Goal: Task Accomplishment & Management: Complete application form

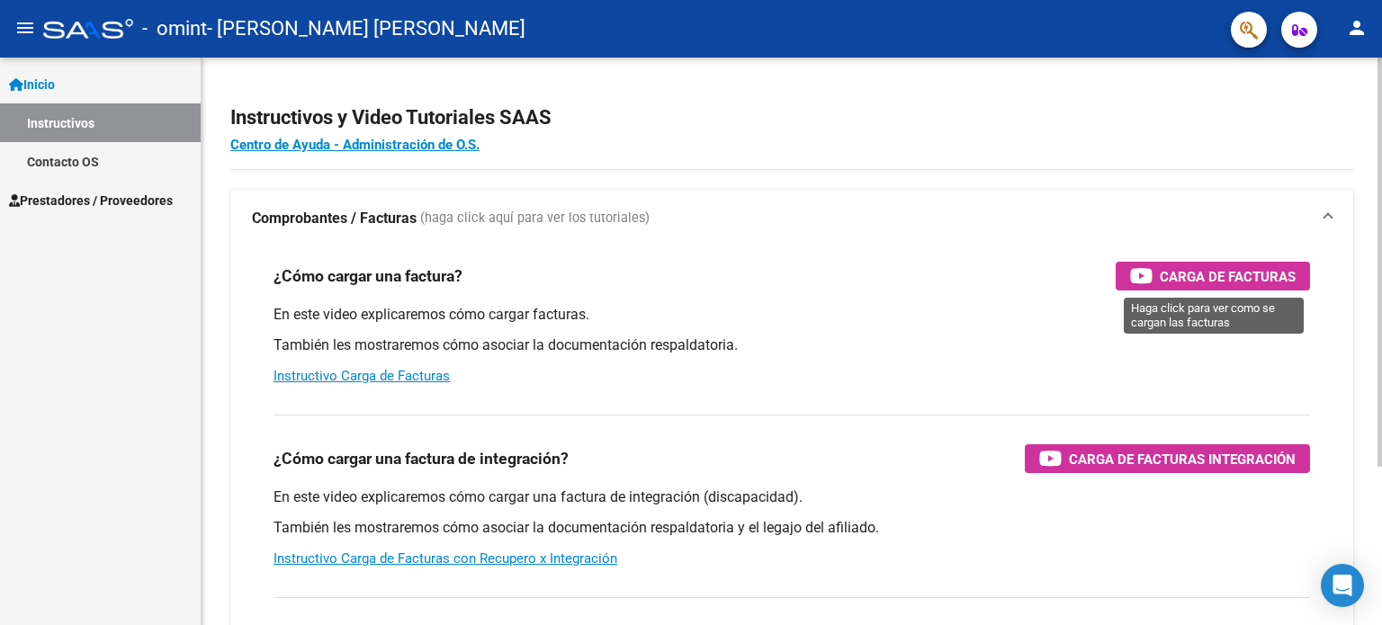
click at [1215, 269] on span "Carga de Facturas" at bounding box center [1228, 276] width 136 height 22
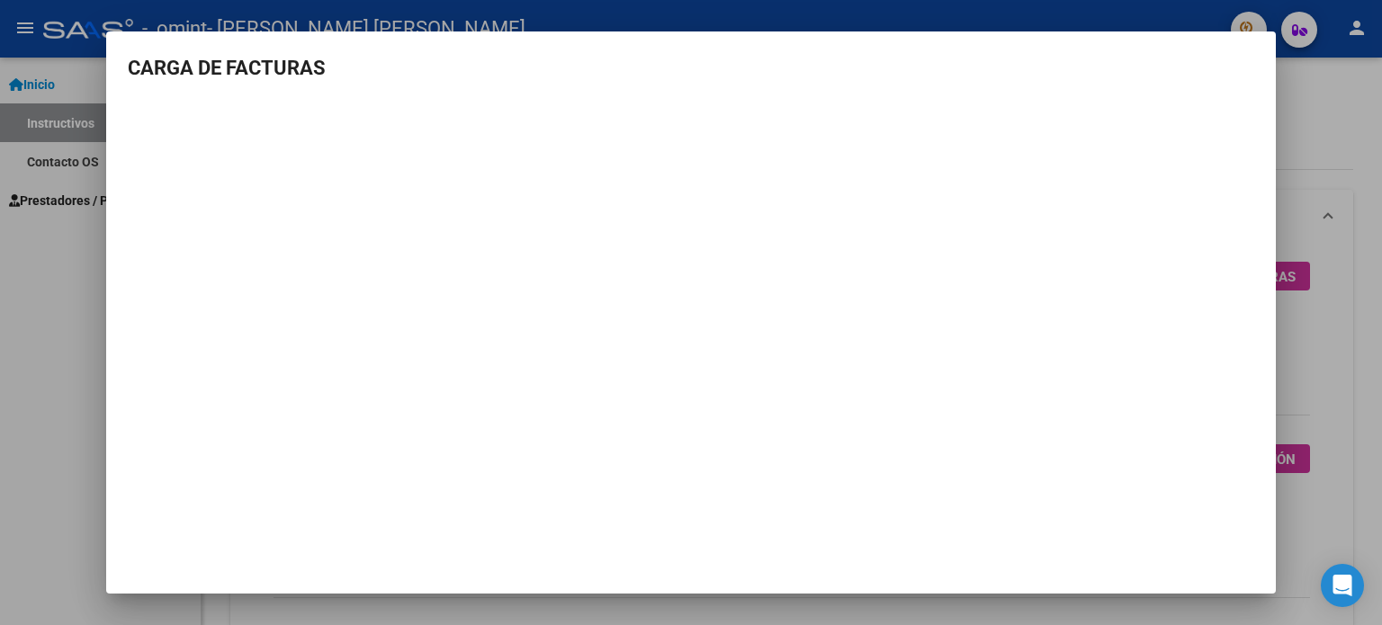
click at [1321, 255] on div at bounding box center [691, 312] width 1382 height 625
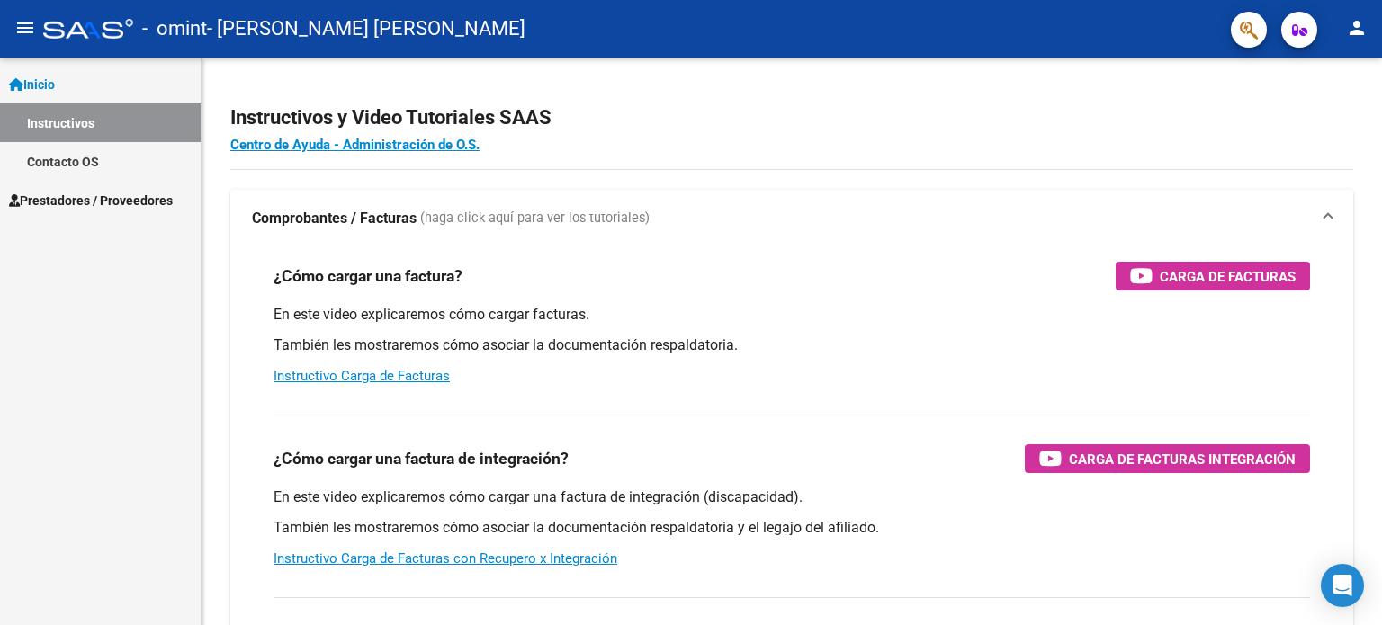
click at [83, 201] on span "Prestadores / Proveedores" at bounding box center [91, 201] width 164 height 20
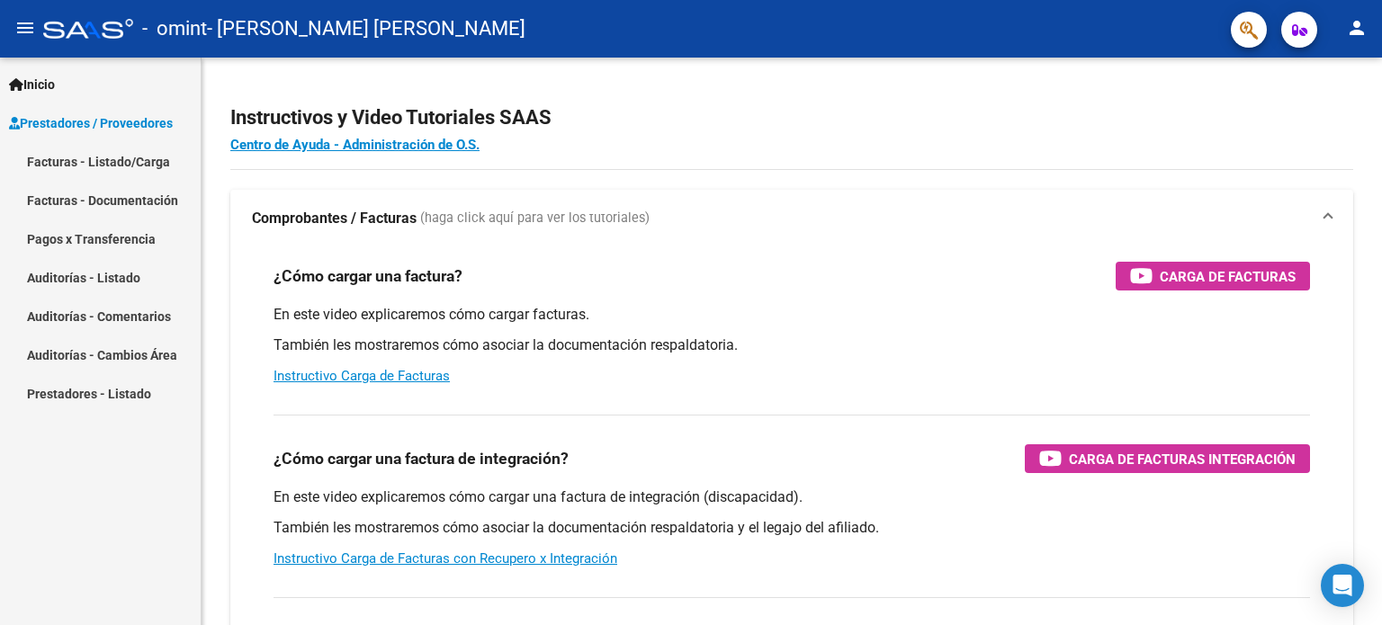
click at [118, 159] on link "Facturas - Listado/Carga" at bounding box center [100, 161] width 201 height 39
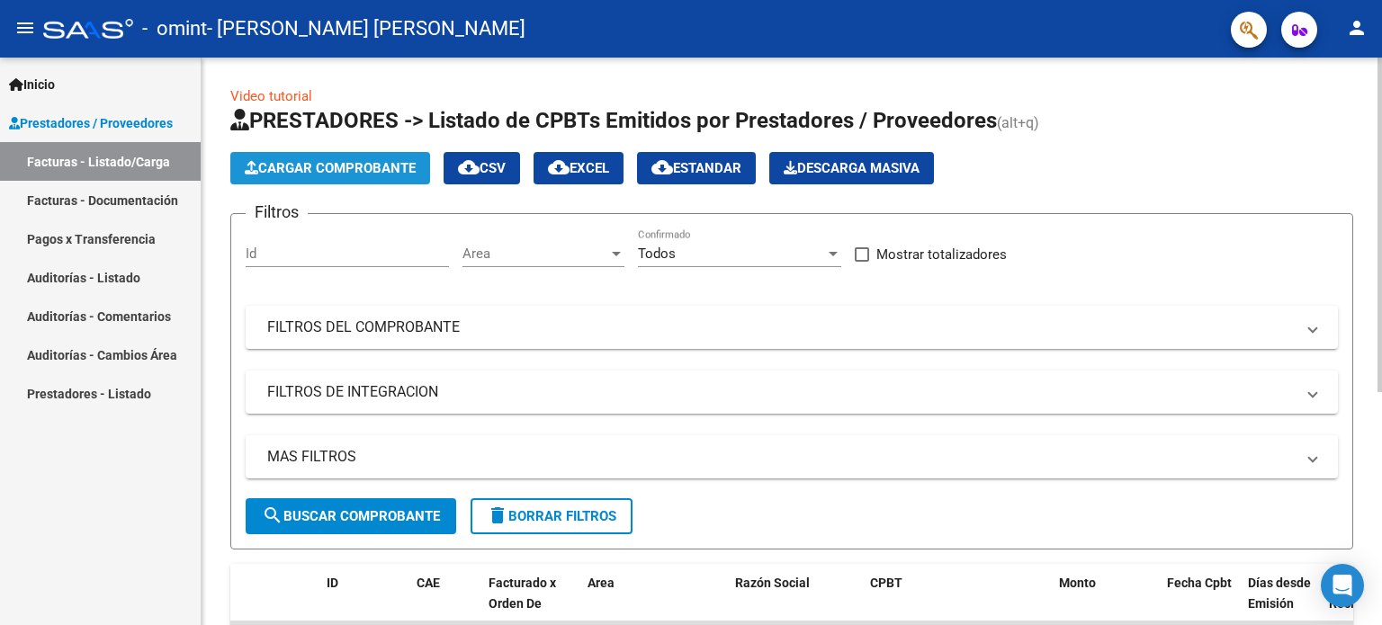
click at [368, 166] on span "Cargar Comprobante" at bounding box center [330, 168] width 171 height 16
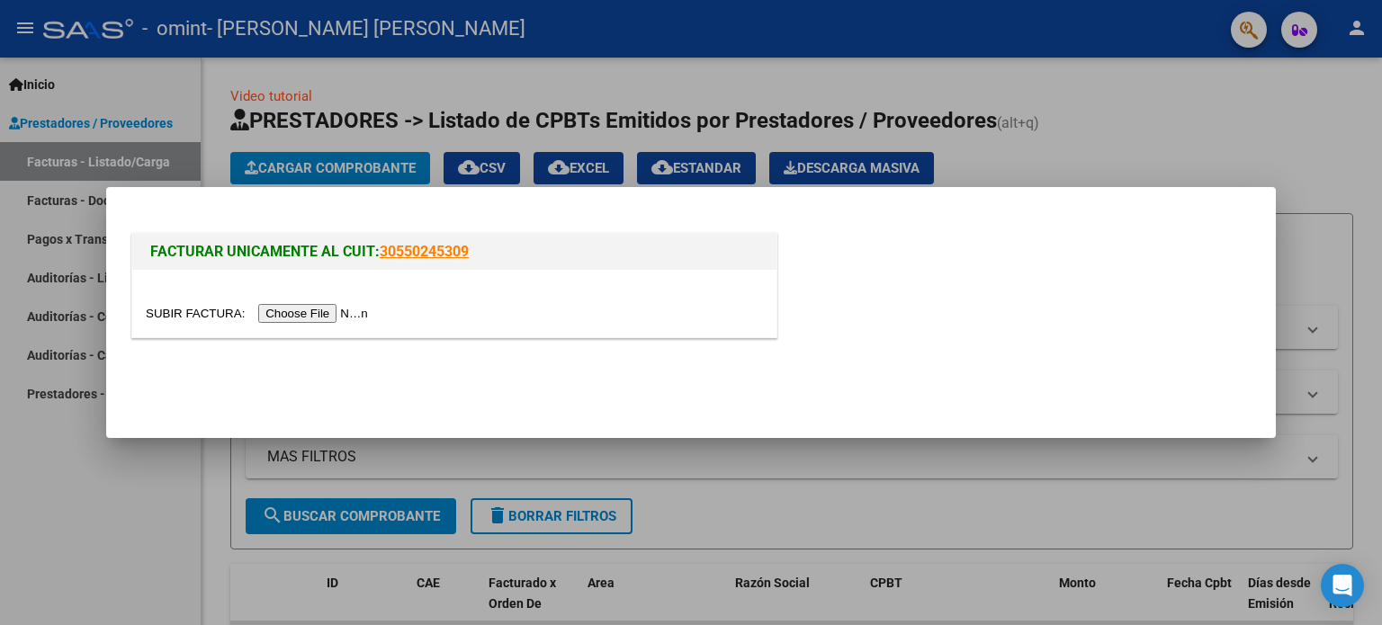
click at [327, 309] on input "file" at bounding box center [260, 313] width 228 height 19
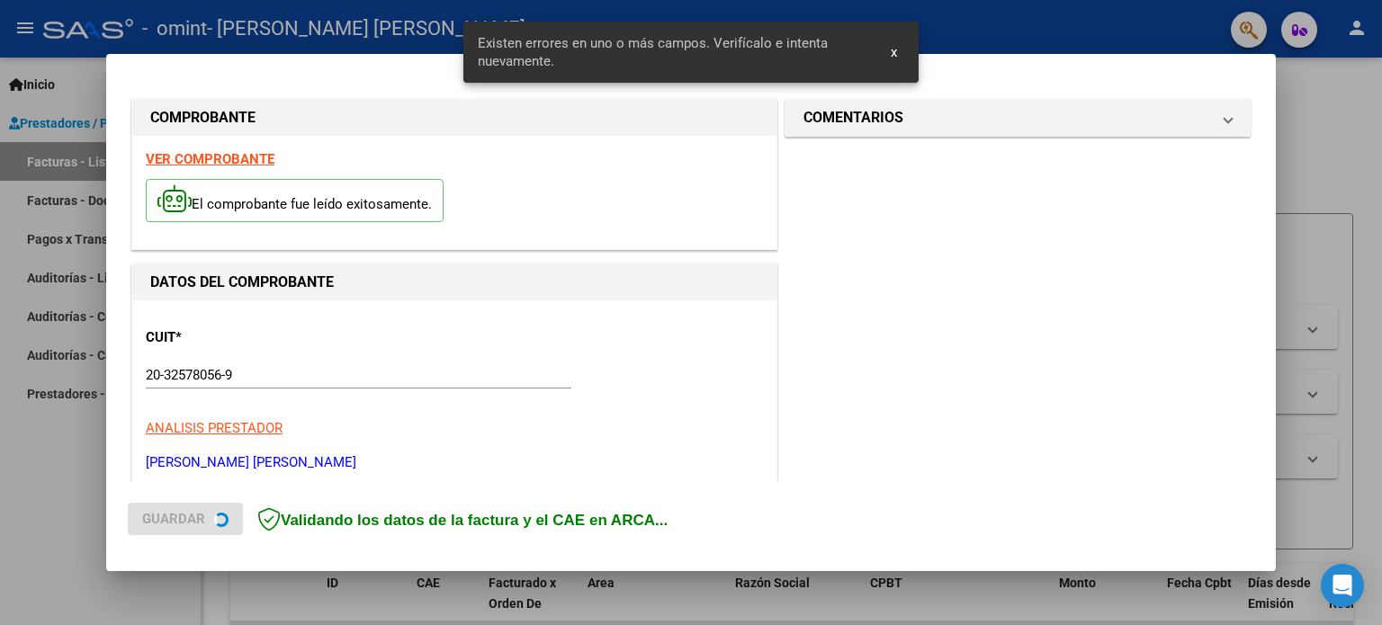
scroll to position [421, 0]
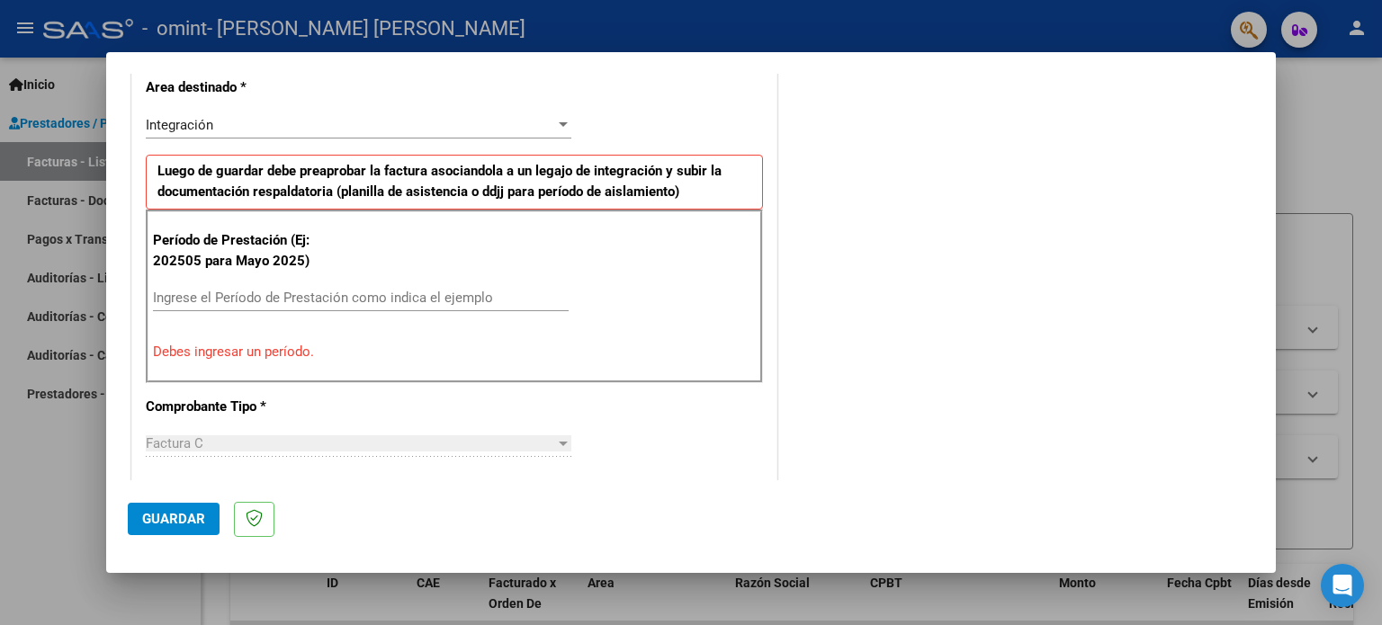
click at [264, 346] on p "Debes ingresar un período." at bounding box center [454, 352] width 603 height 21
click at [312, 298] on input "Ingrese el Período de Prestación como indica el ejemplo" at bounding box center [361, 298] width 416 height 16
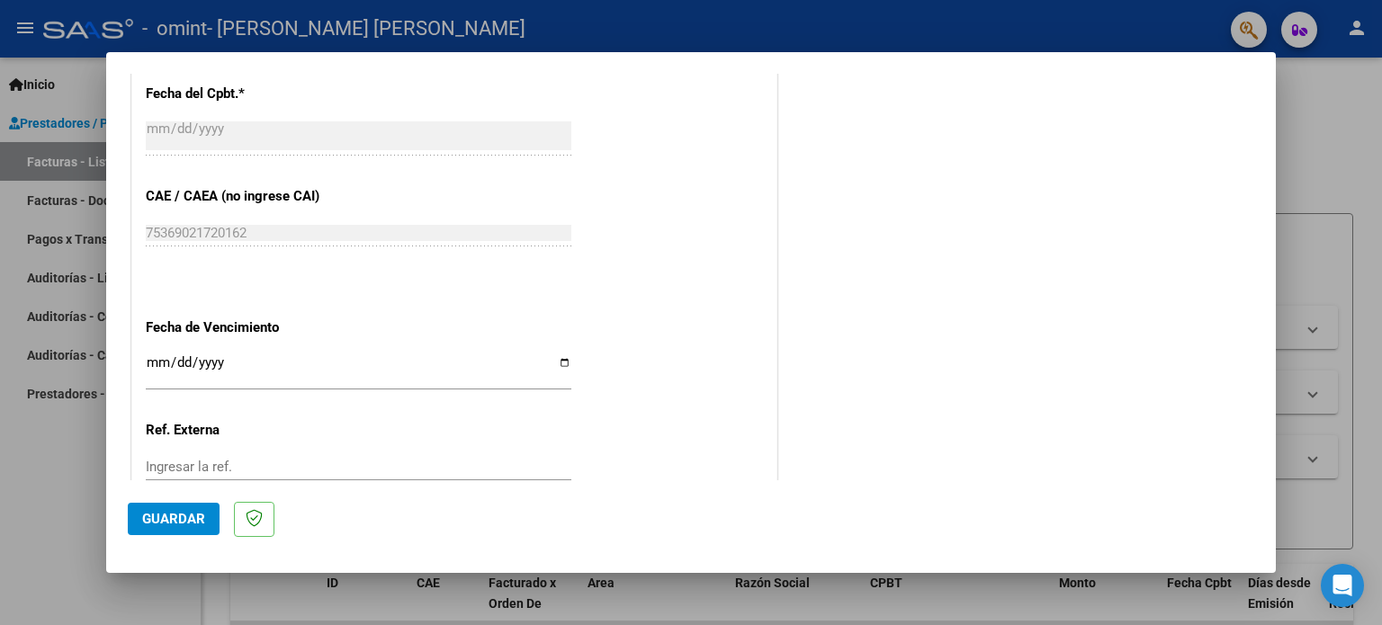
scroll to position [1141, 0]
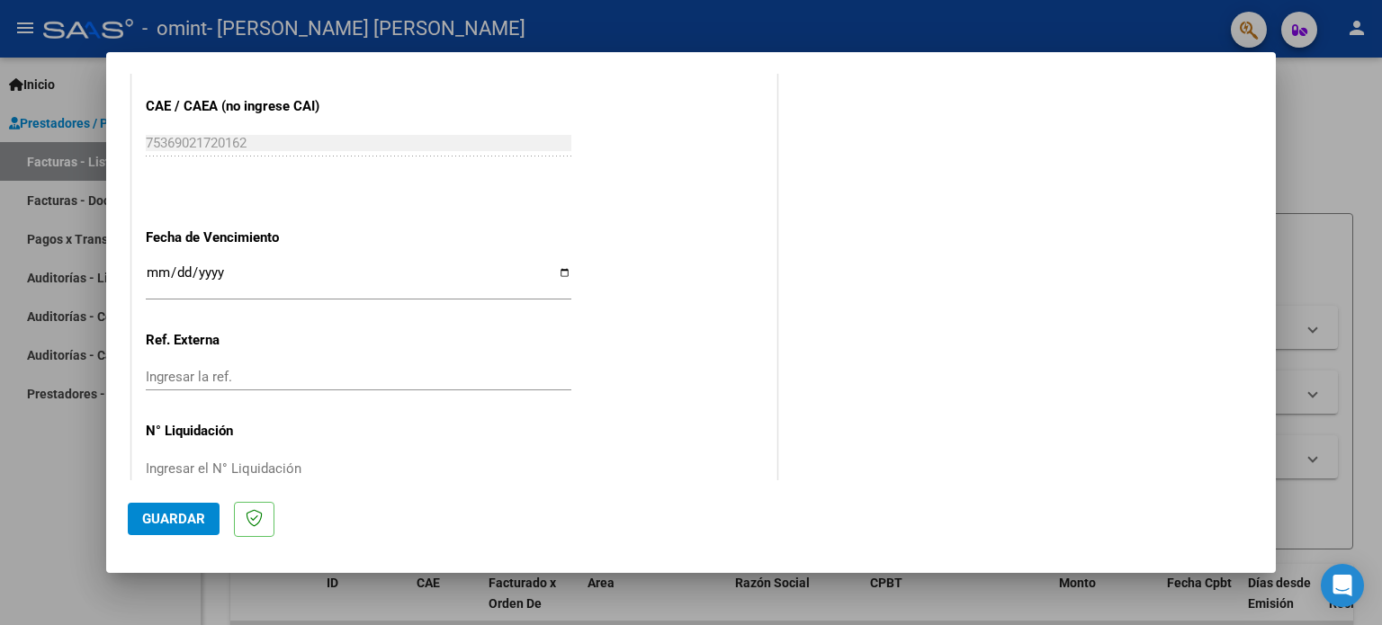
type input "202508"
click at [561, 274] on input "Ingresar la fecha" at bounding box center [359, 279] width 426 height 29
type input "[DATE]"
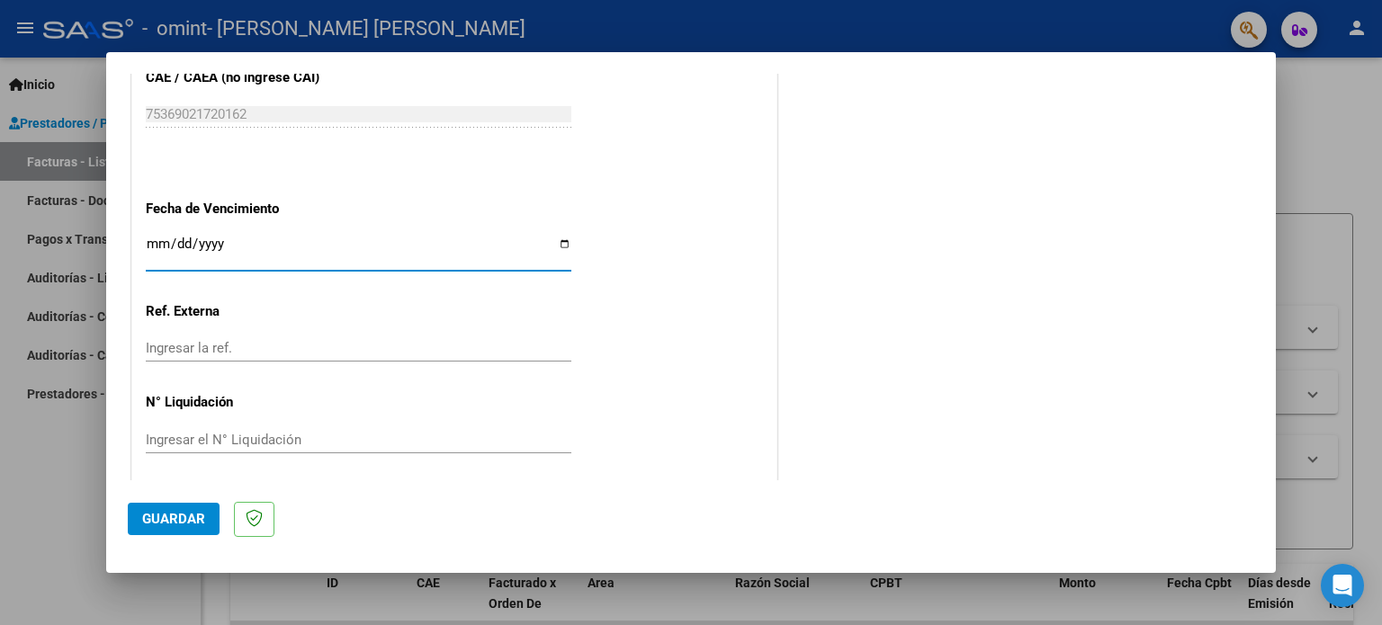
scroll to position [1174, 0]
click at [160, 516] on span "Guardar" at bounding box center [173, 519] width 63 height 16
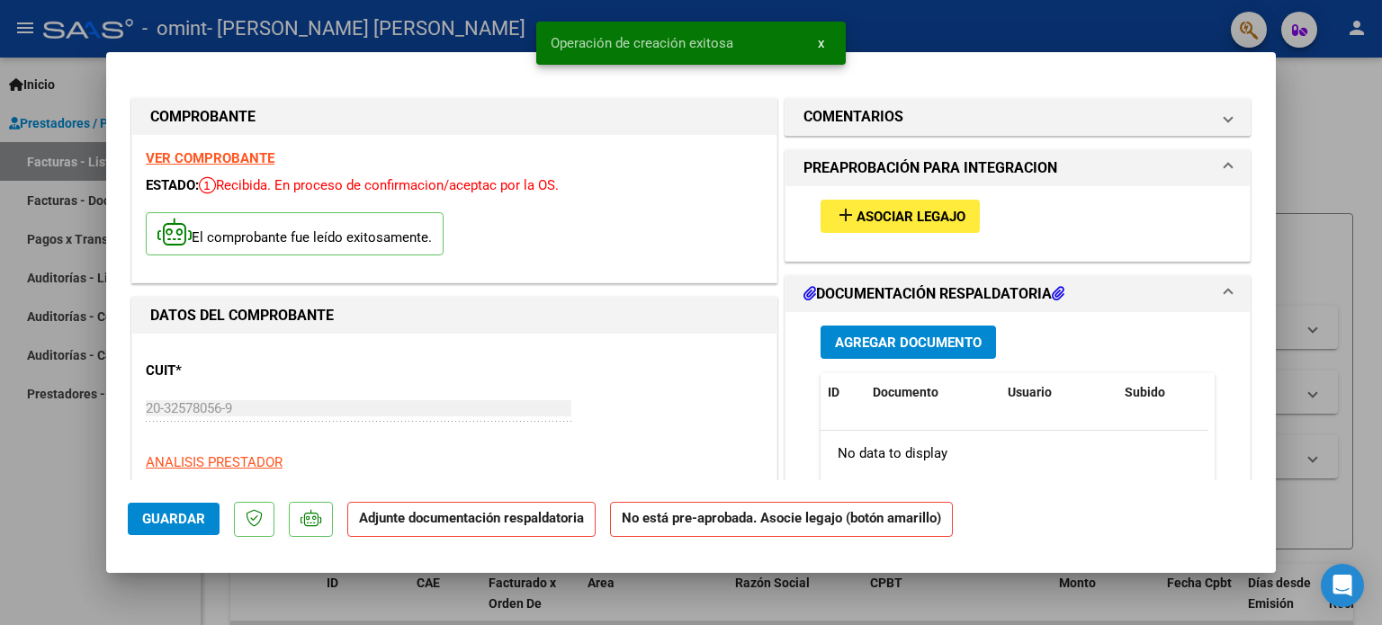
scroll to position [90, 0]
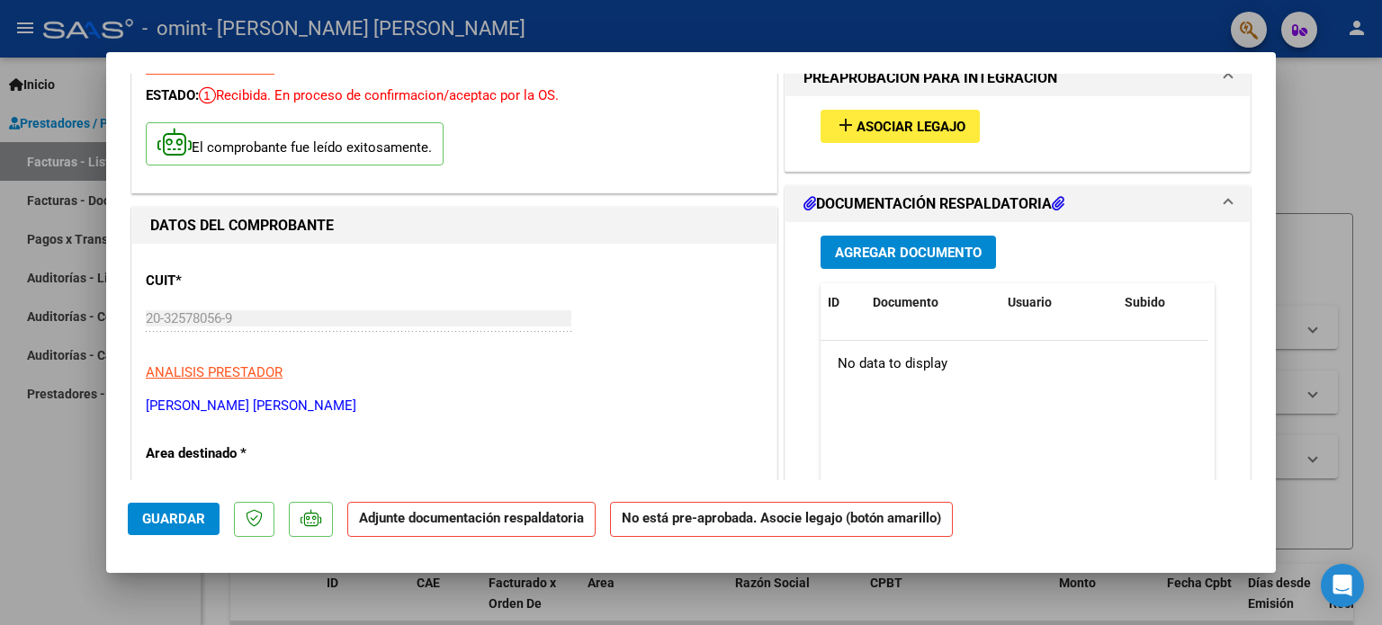
click at [455, 531] on p "Adjunte documentación respaldatoria" at bounding box center [471, 519] width 248 height 35
click at [911, 246] on span "Agregar Documento" at bounding box center [908, 253] width 147 height 16
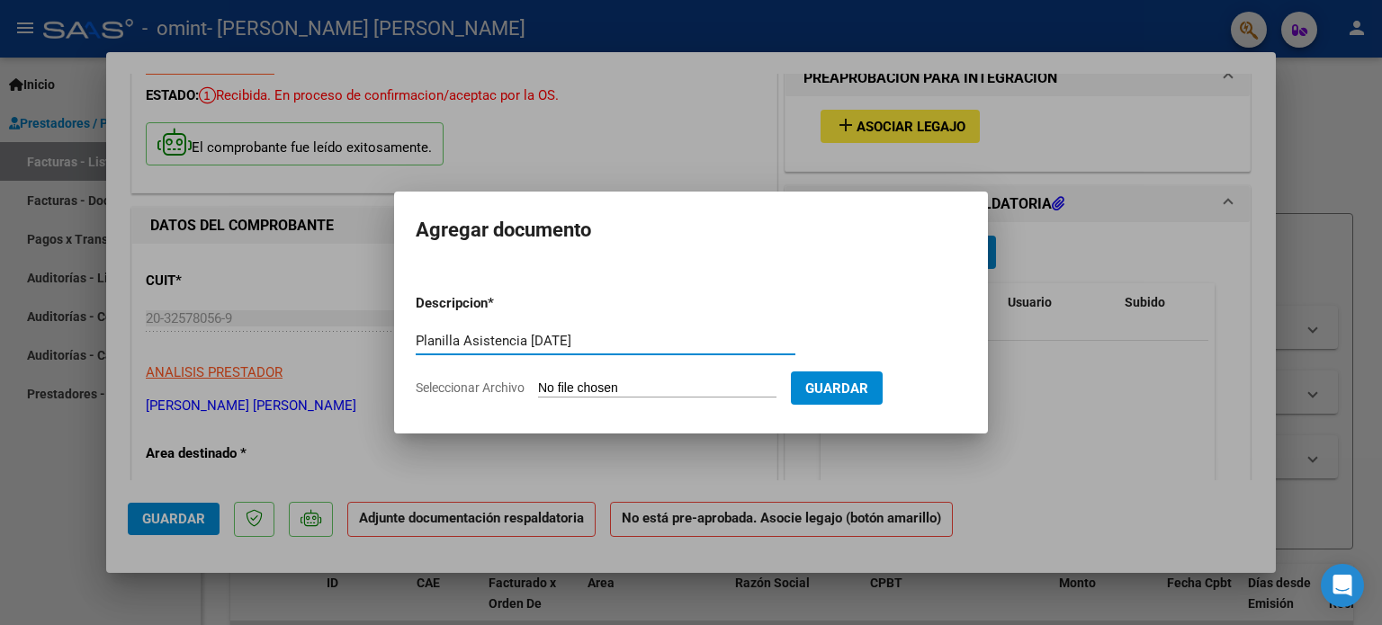
type input "Planilla Asistencia [DATE]"
click at [666, 384] on input "Seleccionar Archivo" at bounding box center [657, 389] width 238 height 17
type input "C:\fakepath\Planilla Asistencia Fonoaudiologia [DATE] [PERSON_NAME].pdf"
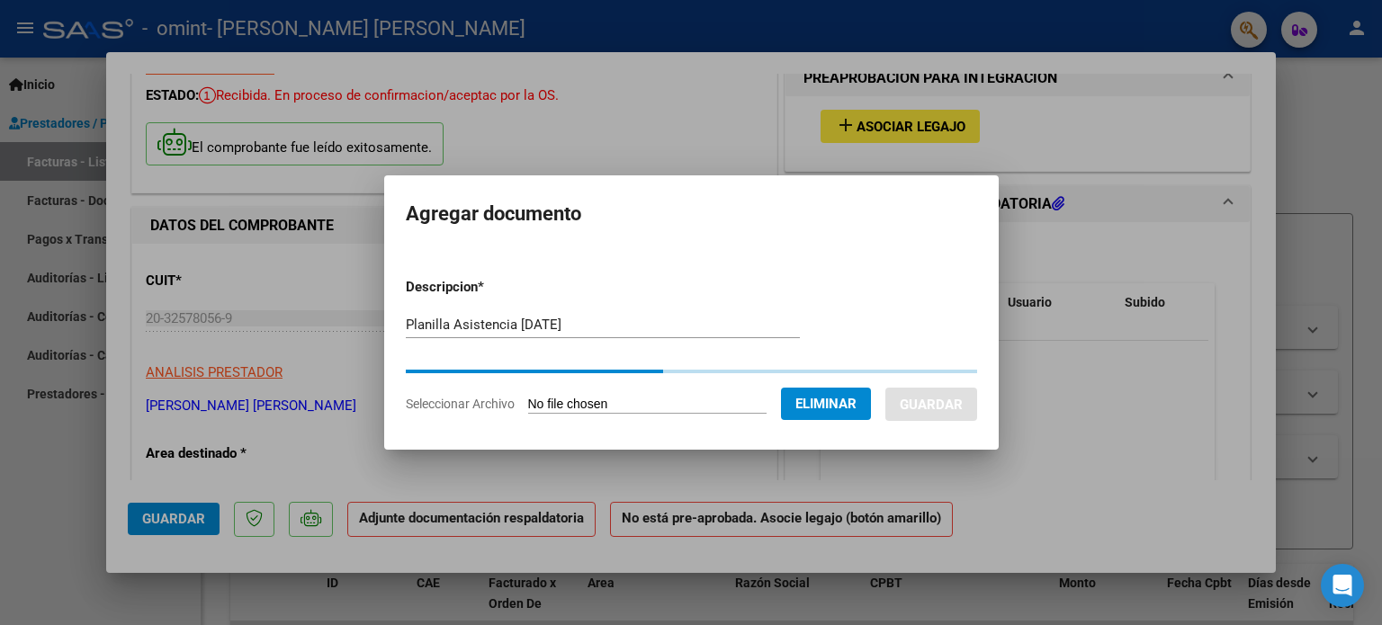
click at [875, 382] on form "Descripcion * Planilla Asistencia [DATE] Escriba aquí una descripcion Seleccion…" at bounding box center [691, 346] width 571 height 164
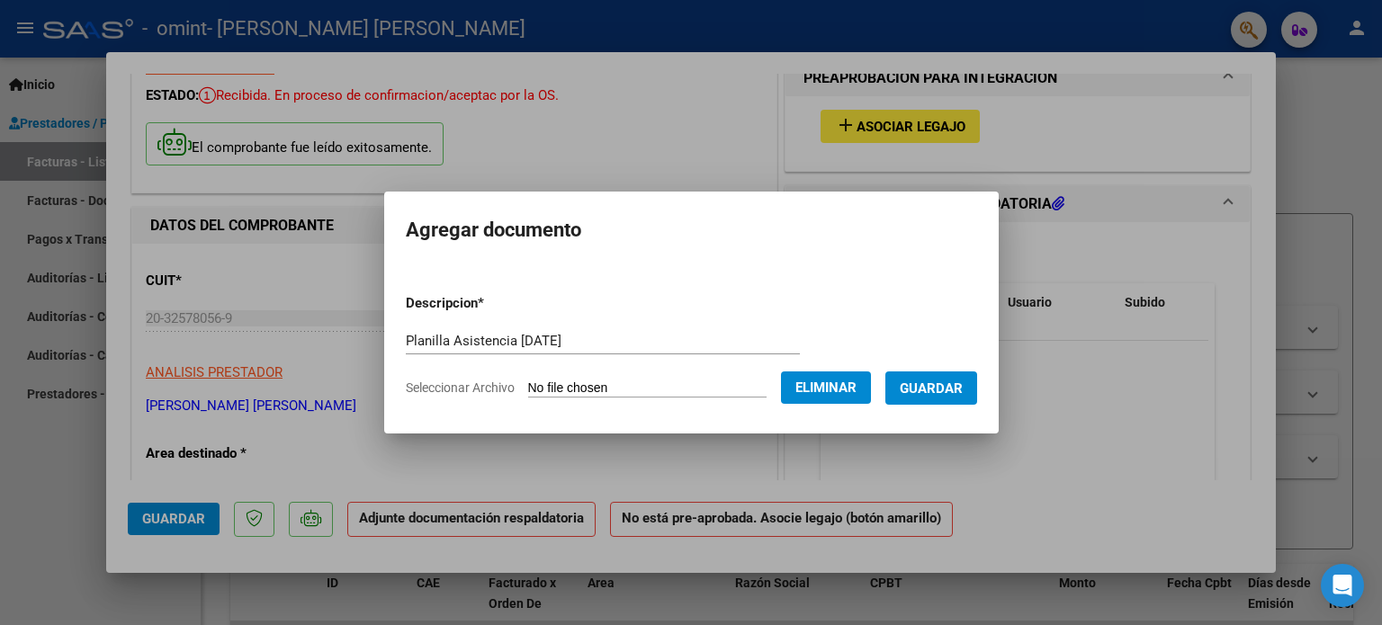
click at [957, 384] on span "Guardar" at bounding box center [931, 389] width 63 height 16
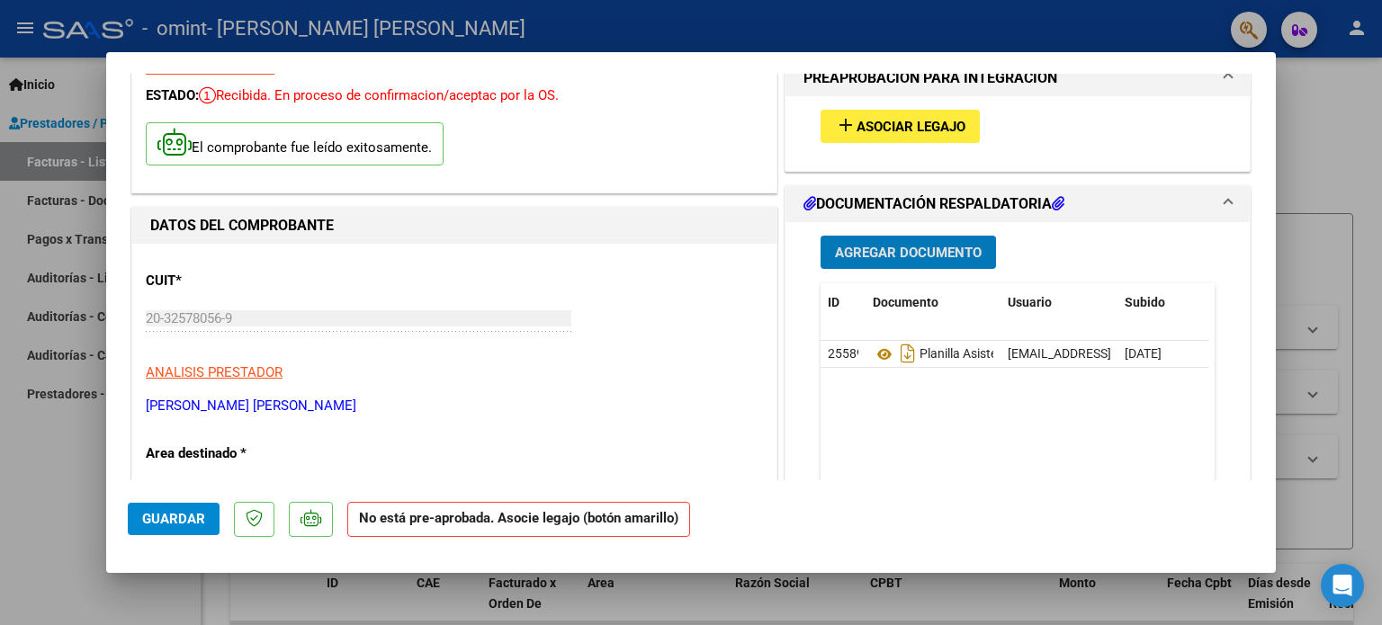
click at [189, 510] on button "Guardar" at bounding box center [174, 519] width 92 height 32
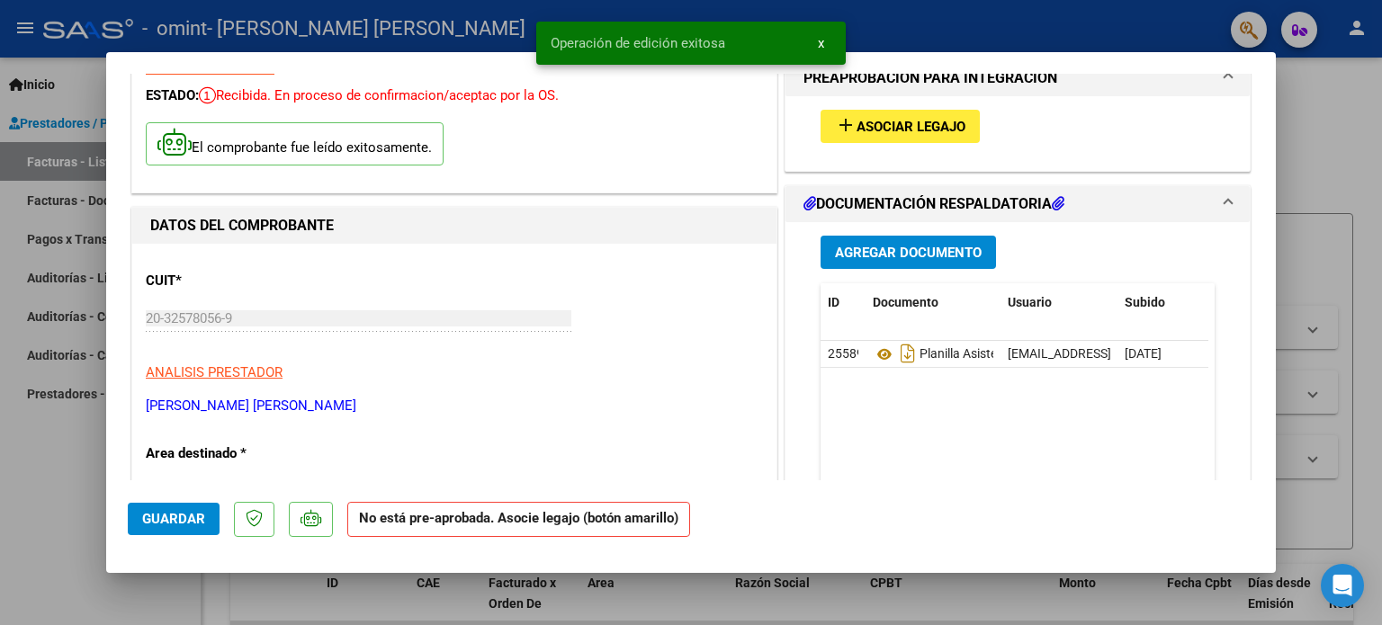
click at [1316, 202] on div at bounding box center [691, 312] width 1382 height 625
